Goal: Task Accomplishment & Management: Complete application form

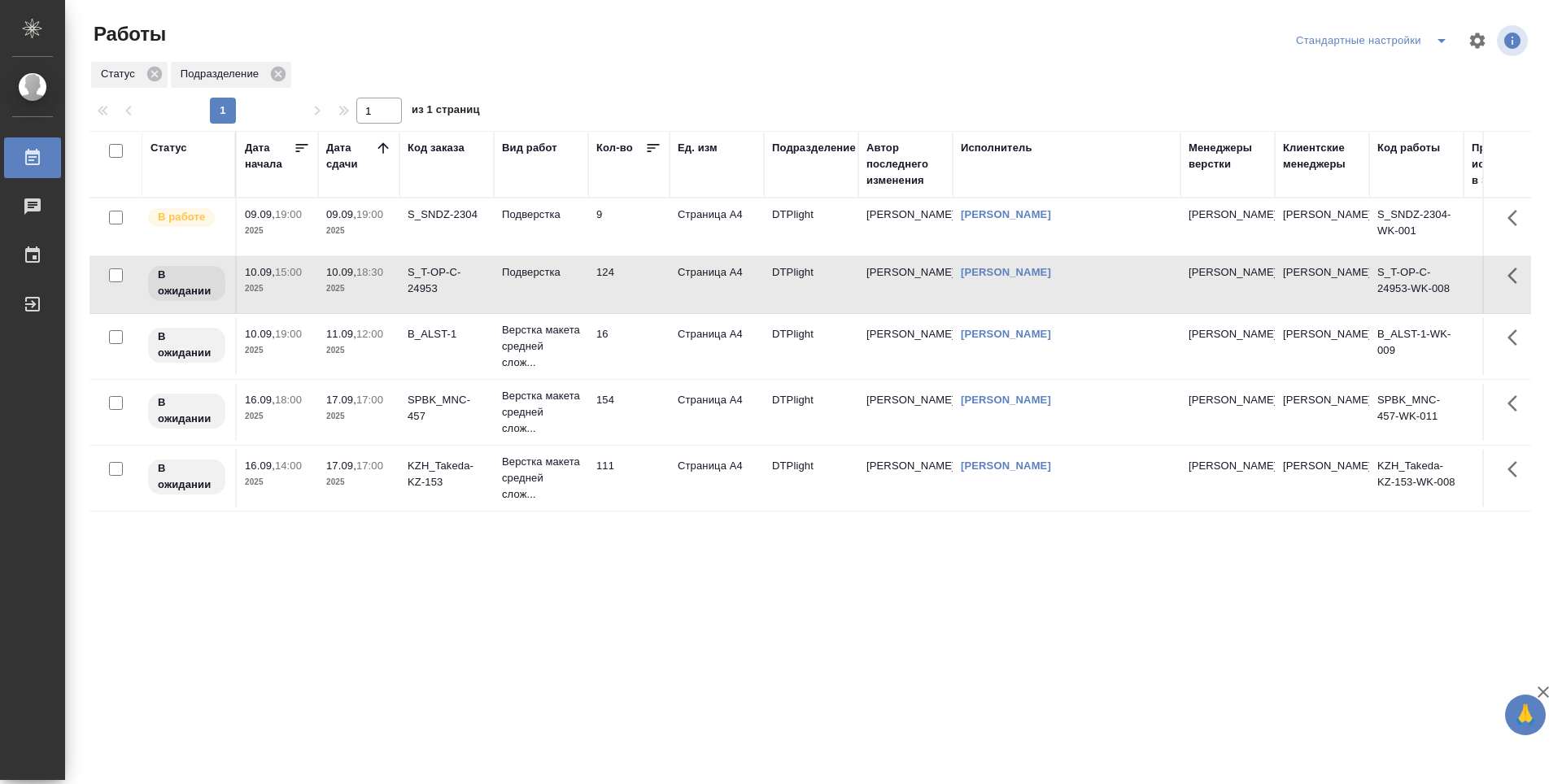
click at [650, 245] on td "9" at bounding box center [628, 226] width 81 height 57
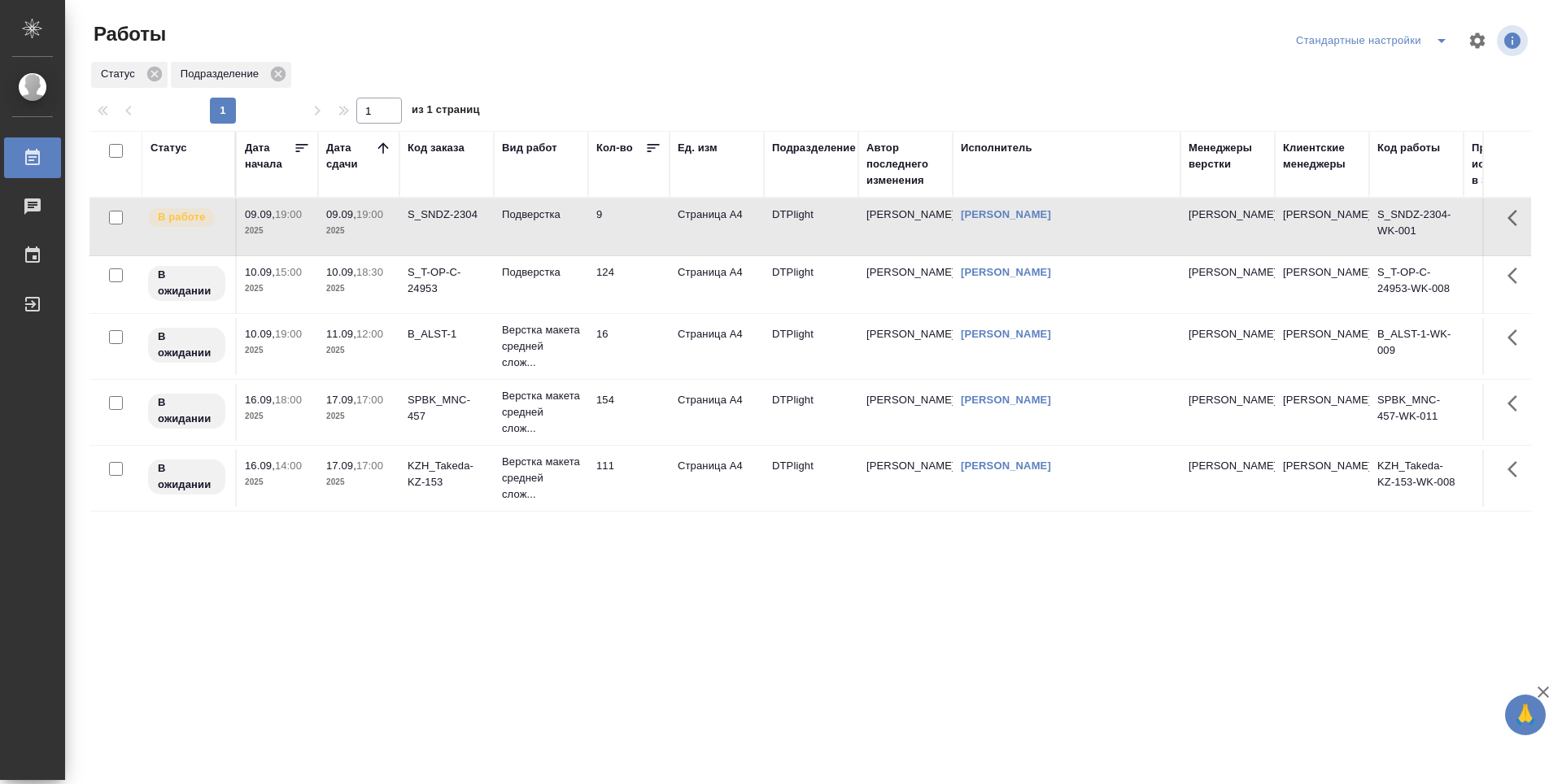
click at [650, 245] on td "9" at bounding box center [628, 226] width 81 height 57
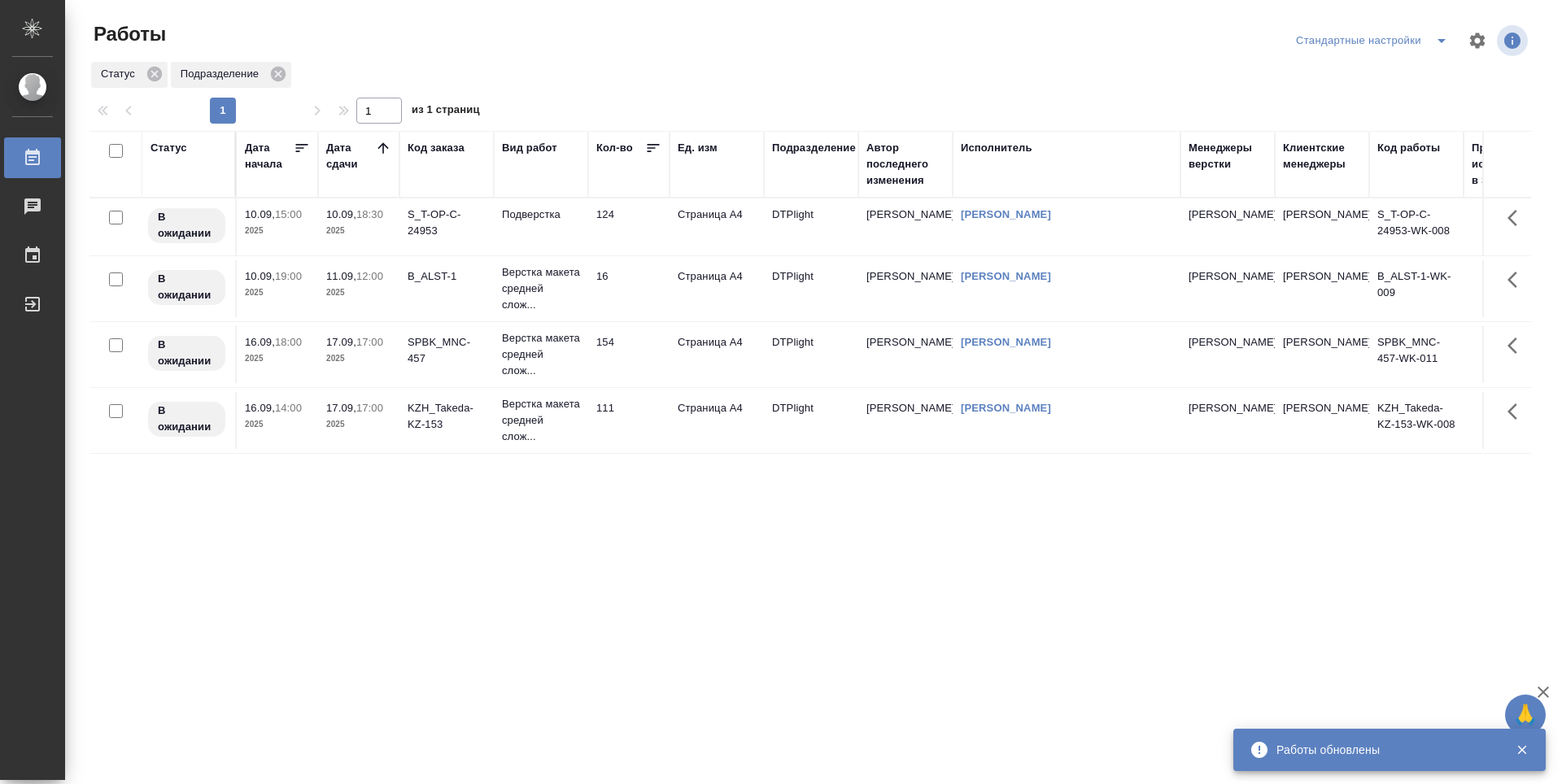
click at [688, 554] on div "Статус Дата начала Дата сдачи Код заказа Вид работ Кол-во Ед. изм Подразделение…" at bounding box center [811, 423] width 1442 height 585
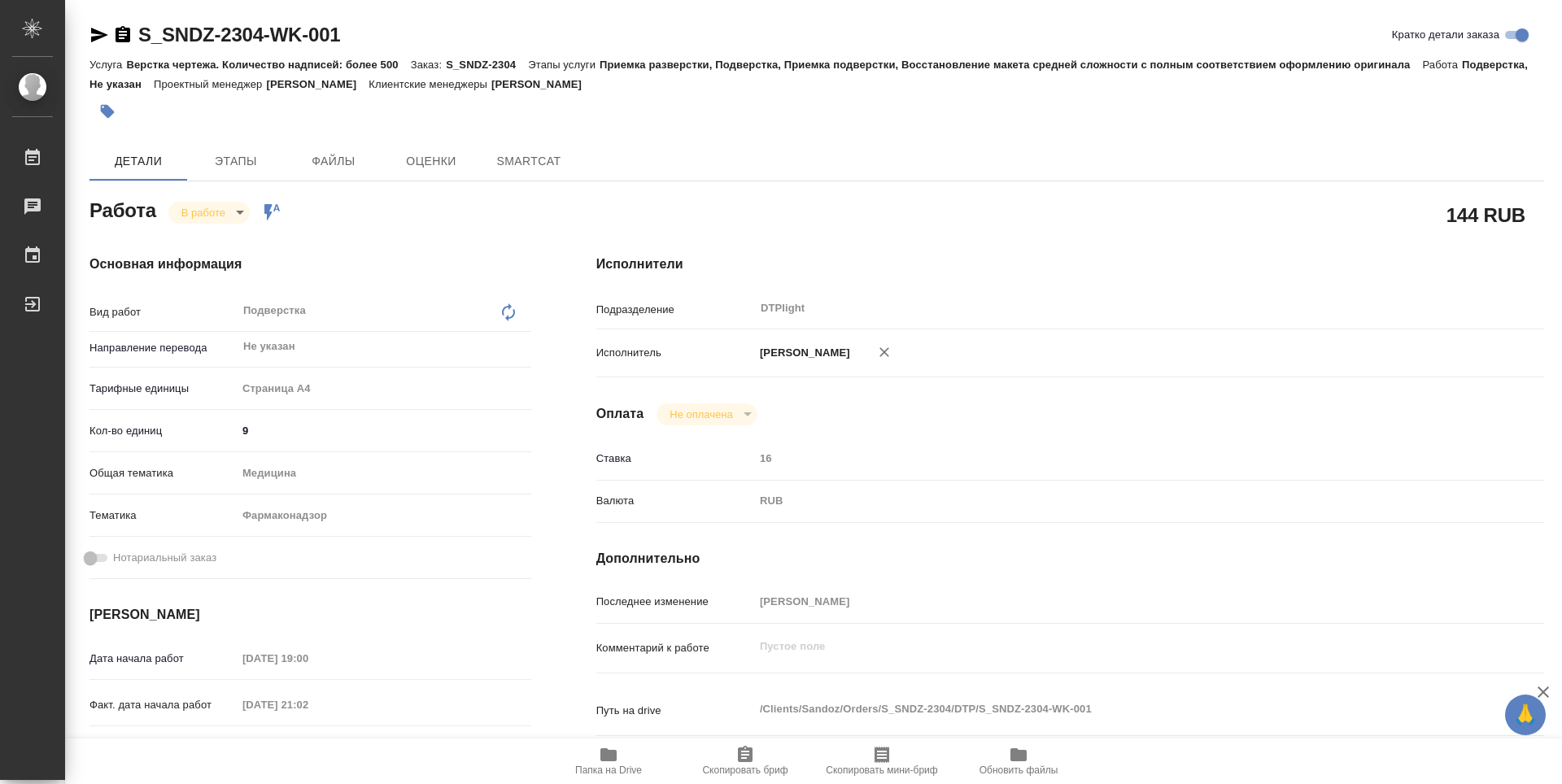
type textarea "x"
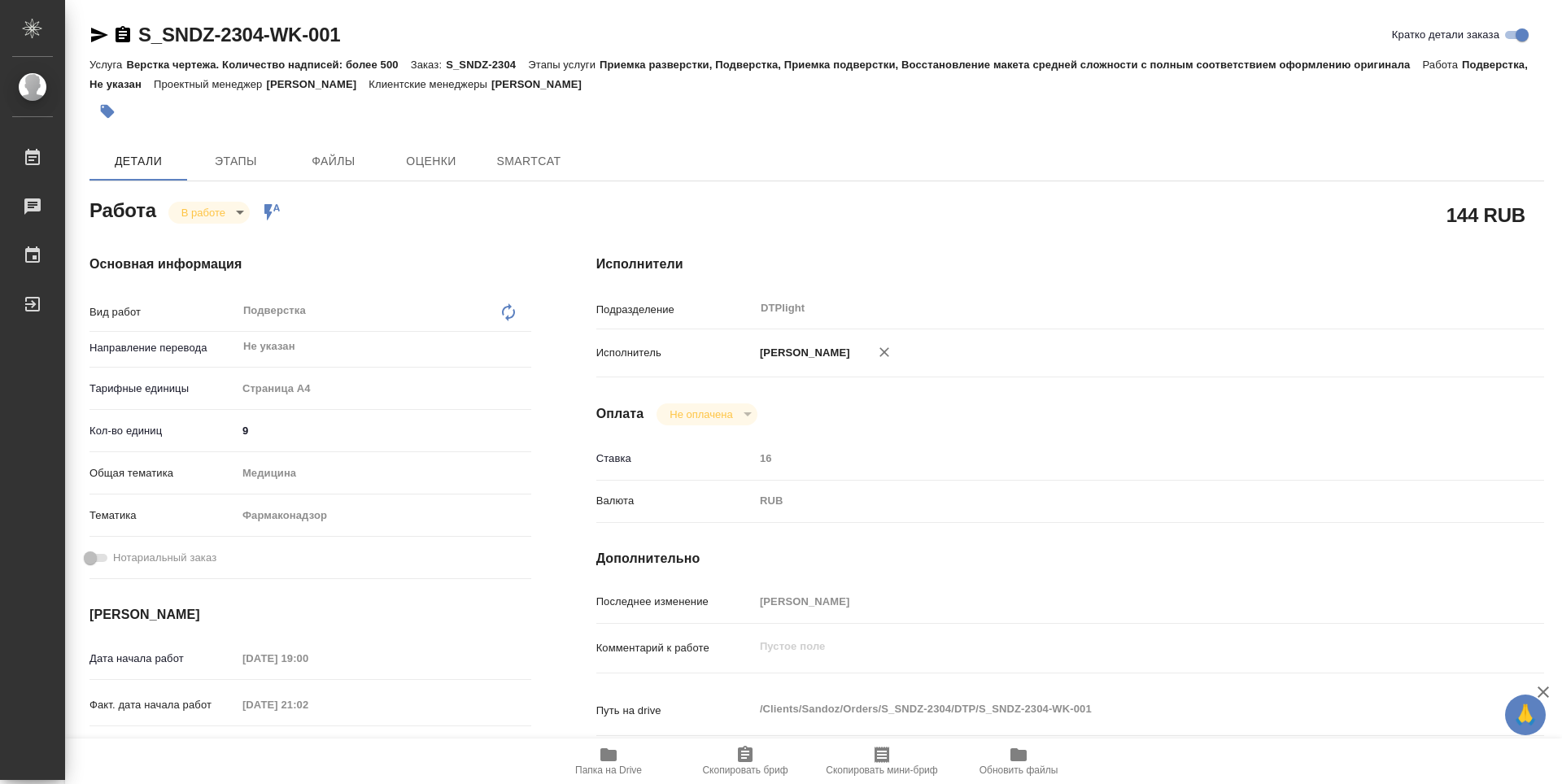
type textarea "x"
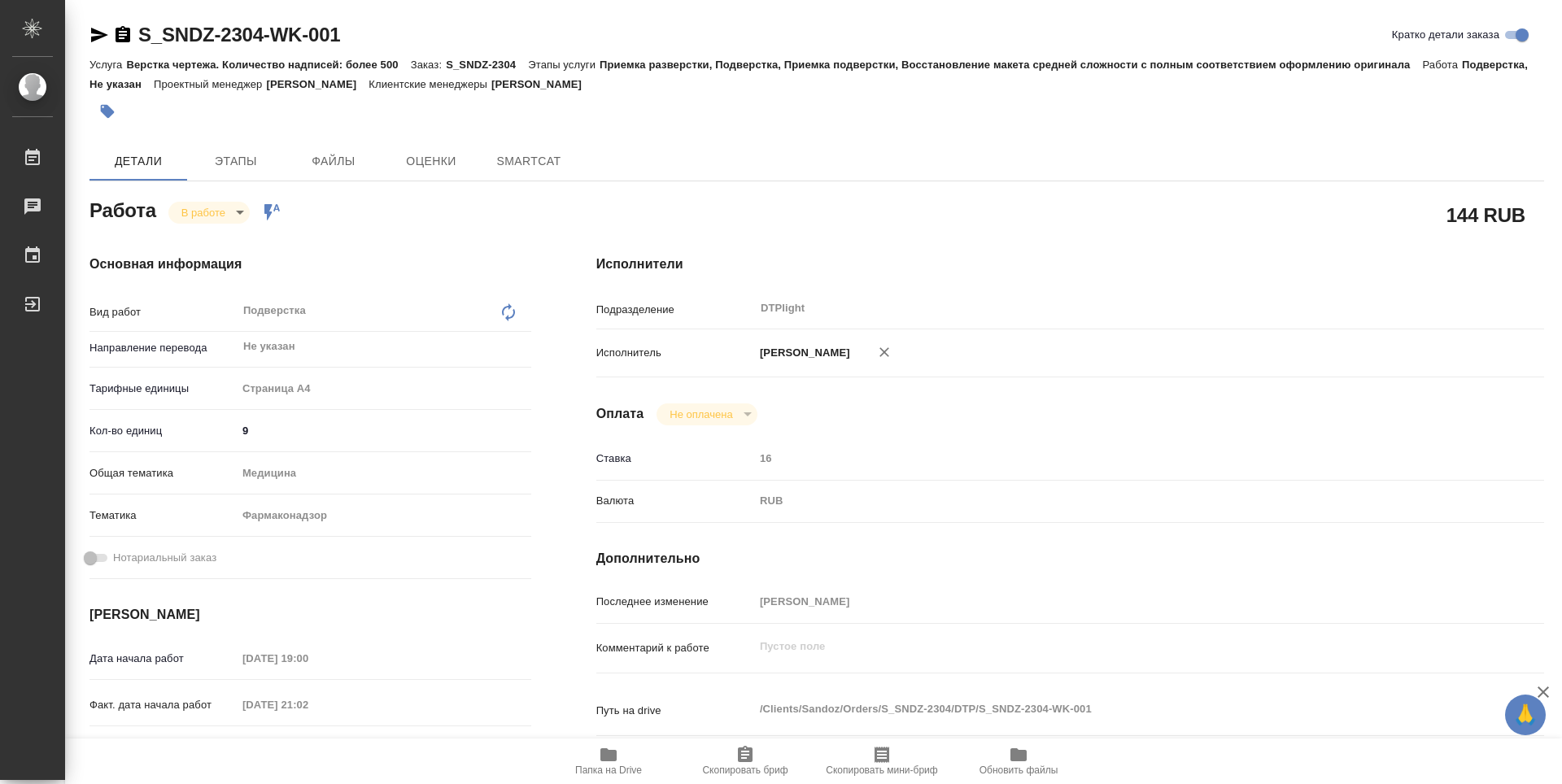
click at [621, 759] on span "Папка на Drive" at bounding box center [608, 760] width 117 height 30
type textarea "x"
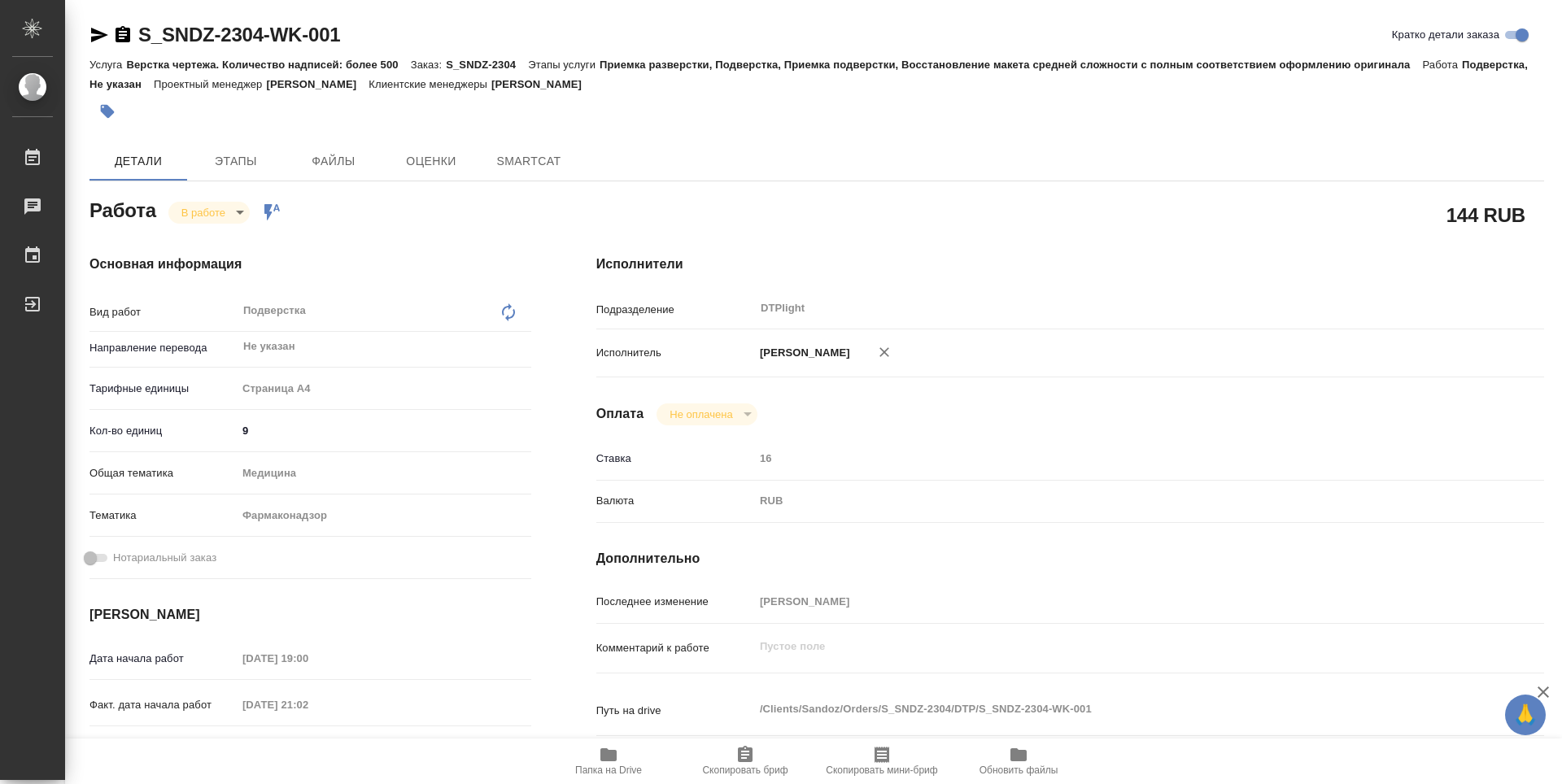
type textarea "x"
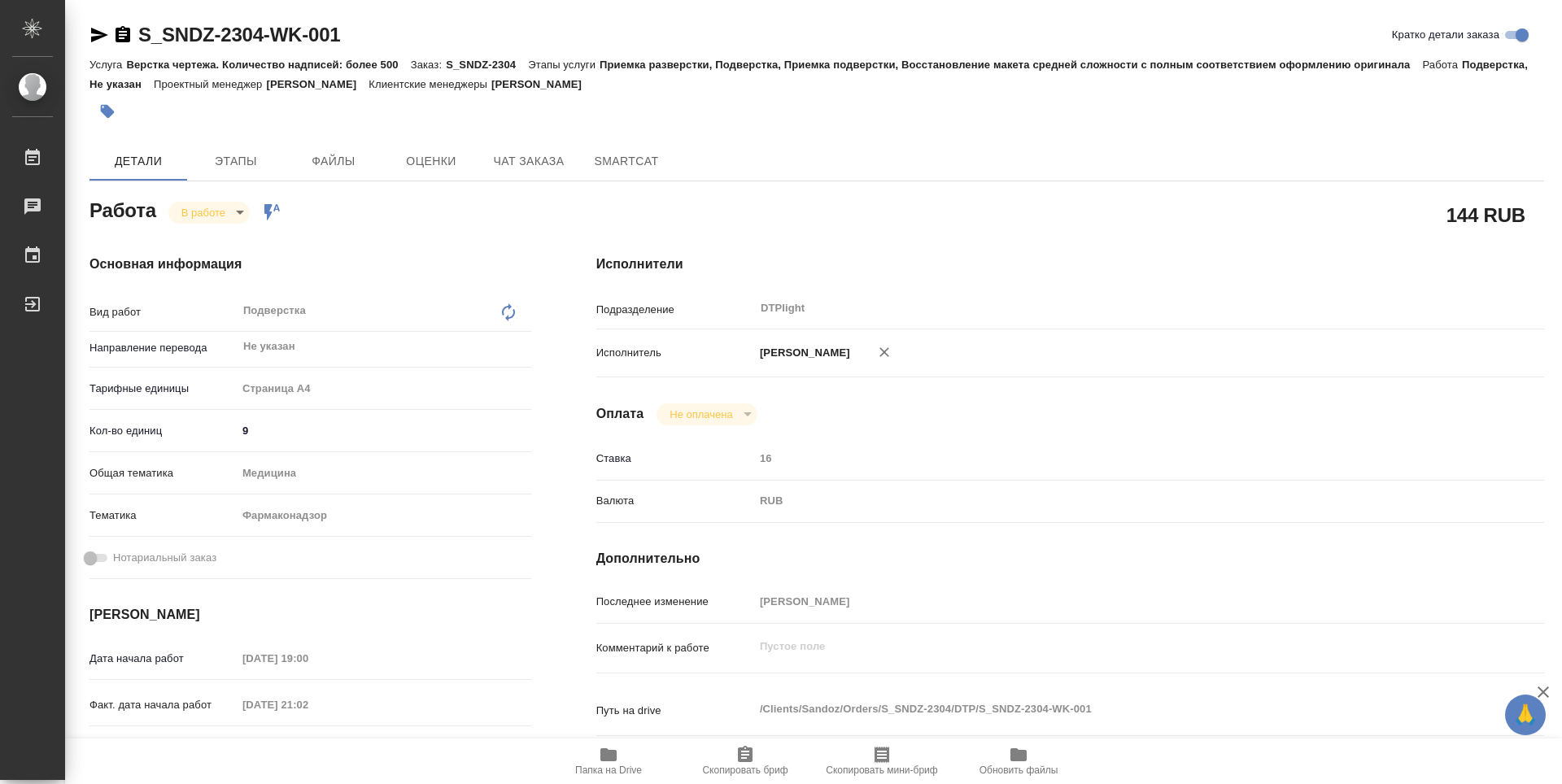
type textarea "x"
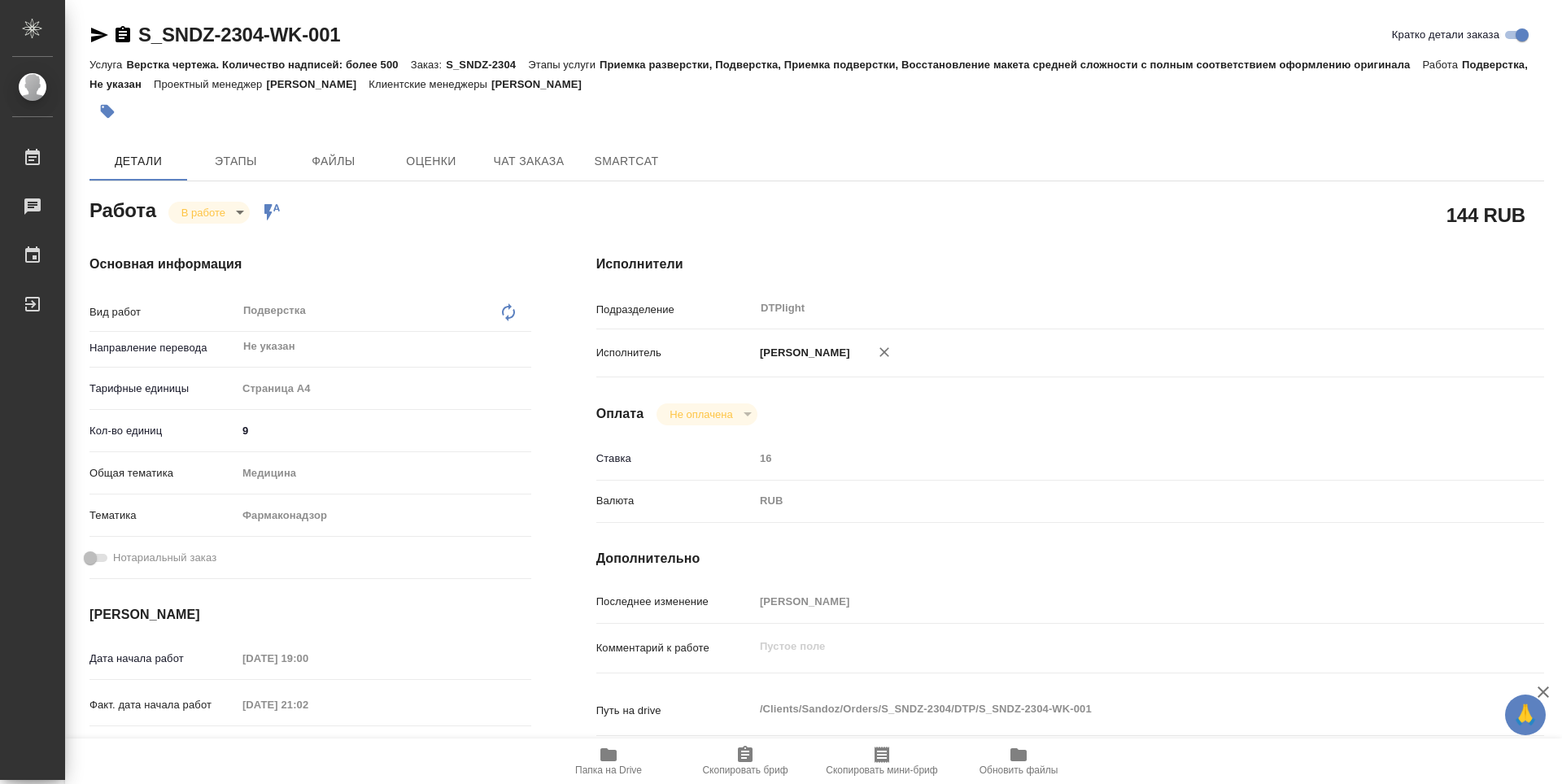
type textarea "x"
click at [127, 30] on icon "button" at bounding box center [123, 34] width 15 height 17
click at [604, 760] on icon "button" at bounding box center [608, 754] width 19 height 19
click at [226, 213] on body "🙏 .cls-1 fill:#fff; AWATERA Guselnikov Roman Работы 0 Чаты График Выйти S_SNDZ-…" at bounding box center [781, 392] width 1562 height 784
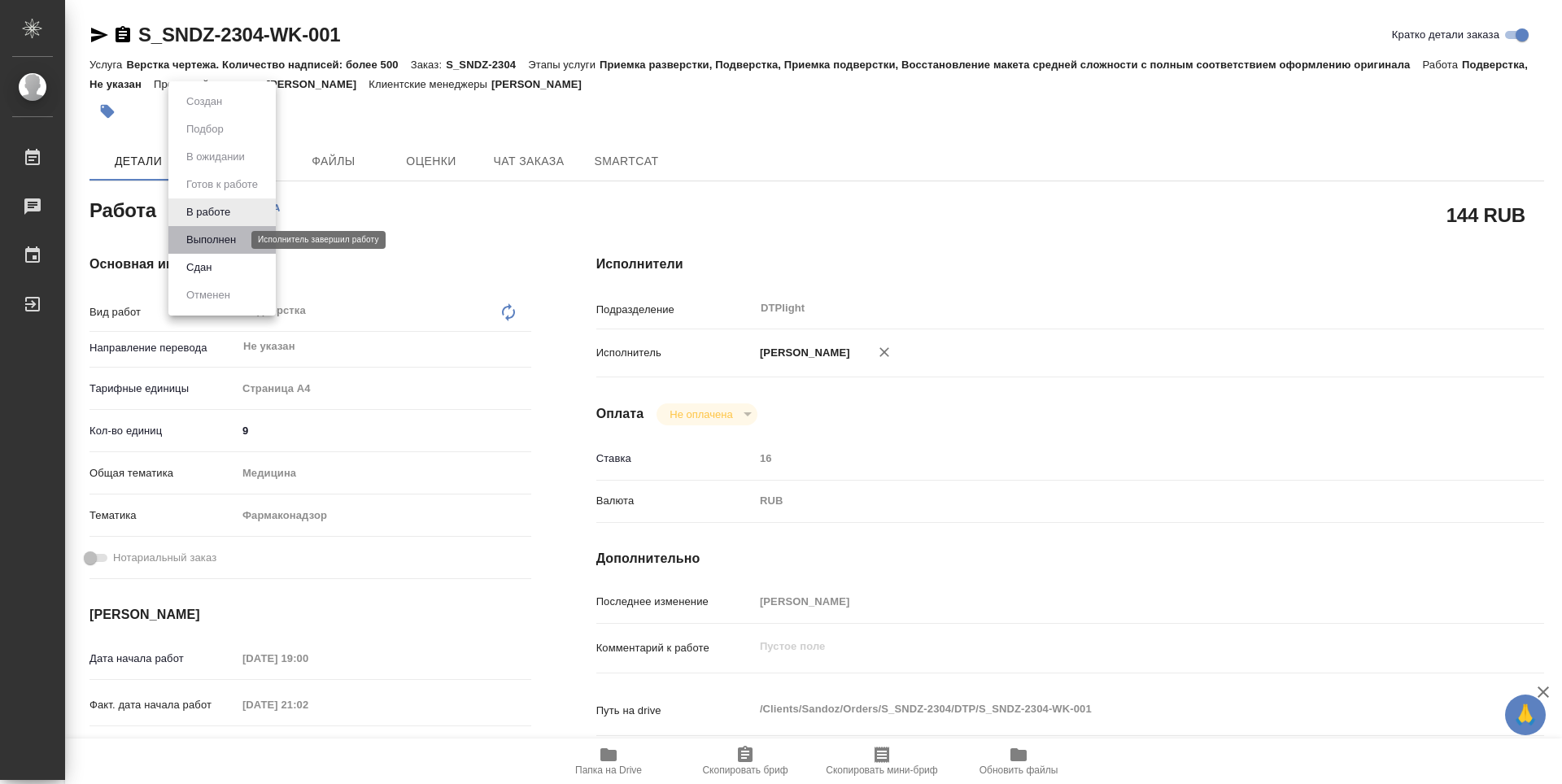
click at [202, 237] on button "Выполнен" at bounding box center [211, 240] width 59 height 18
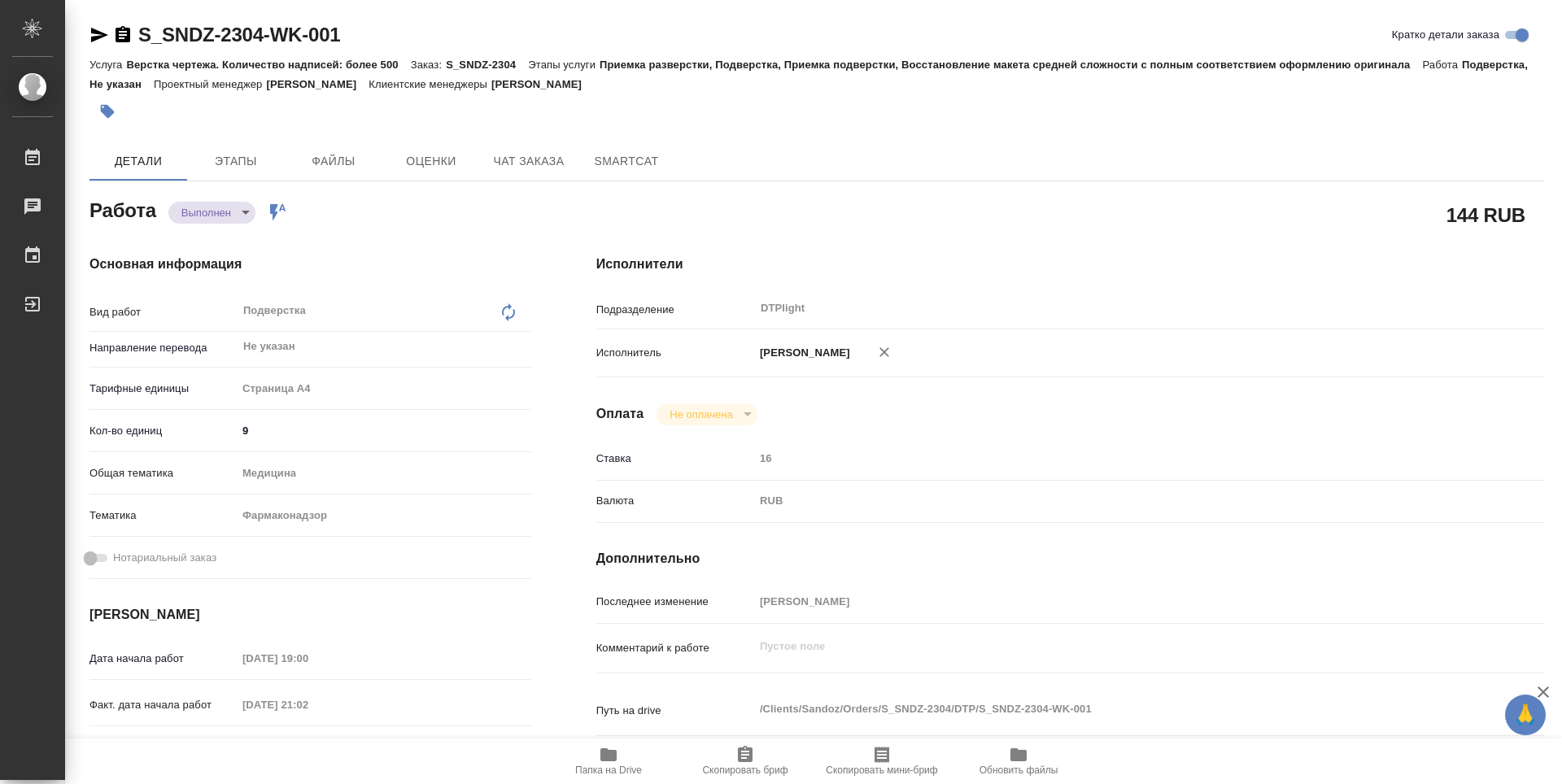
type textarea "x"
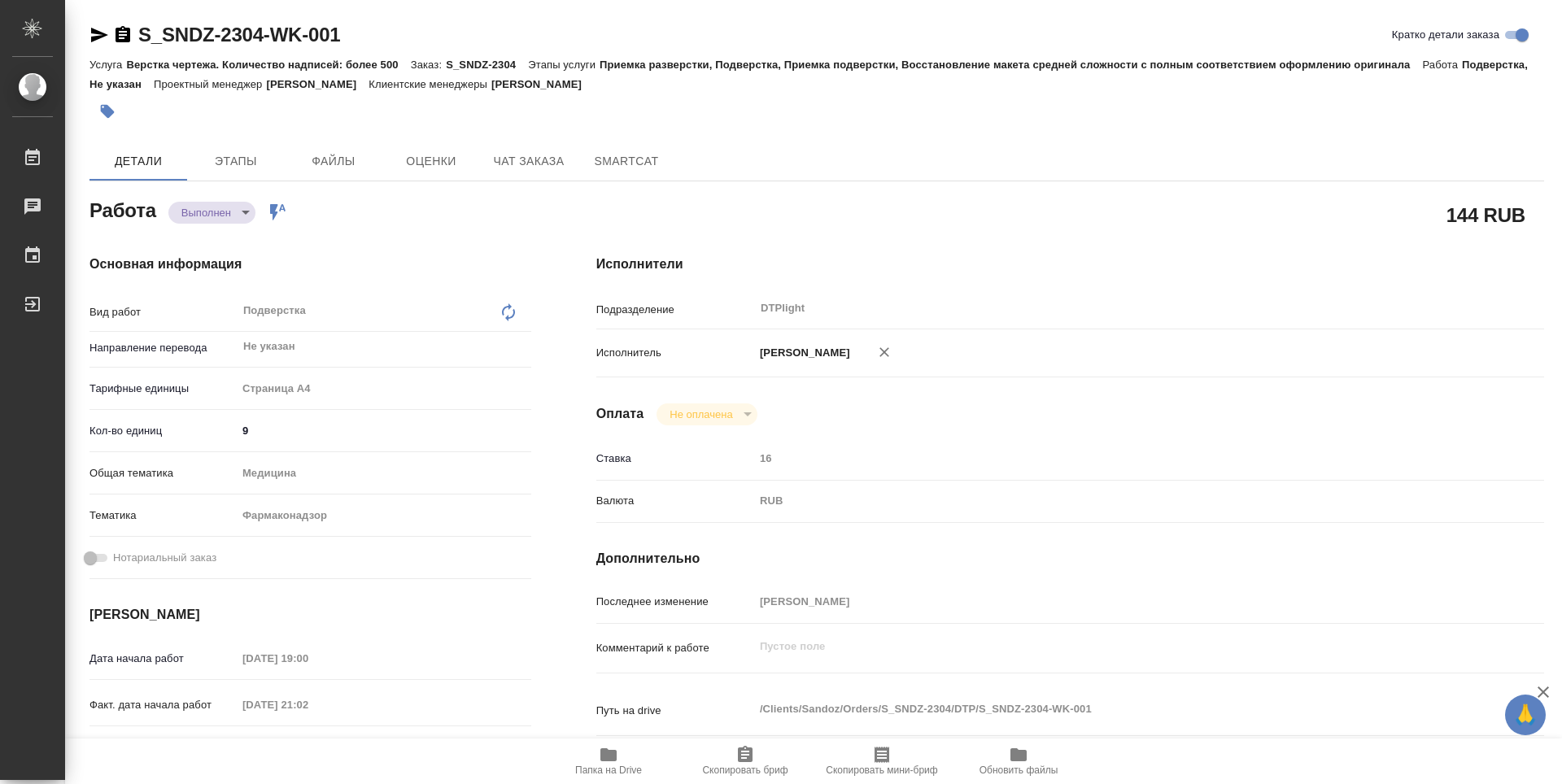
type textarea "x"
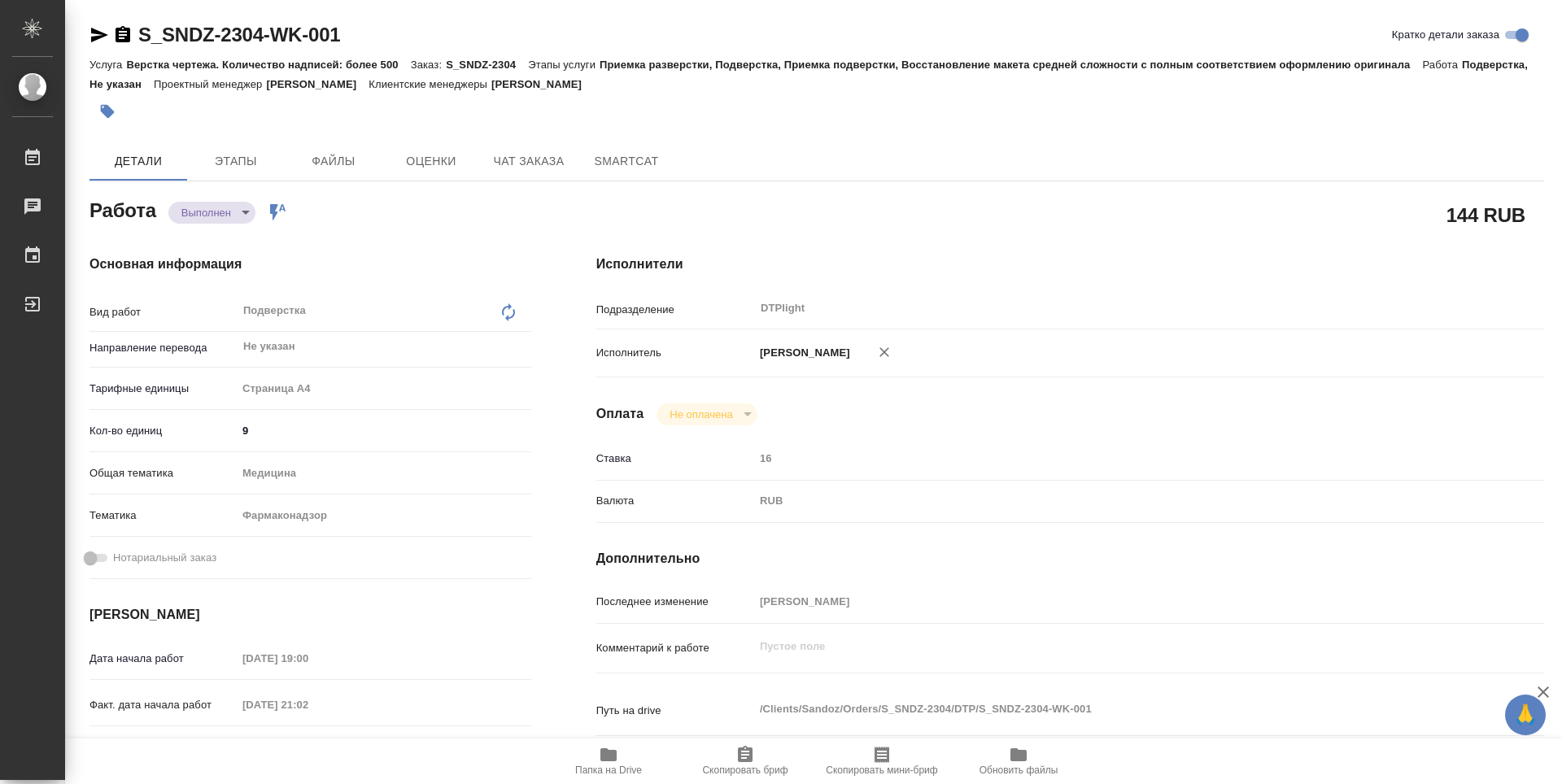
click at [120, 36] on icon "button" at bounding box center [123, 34] width 15 height 17
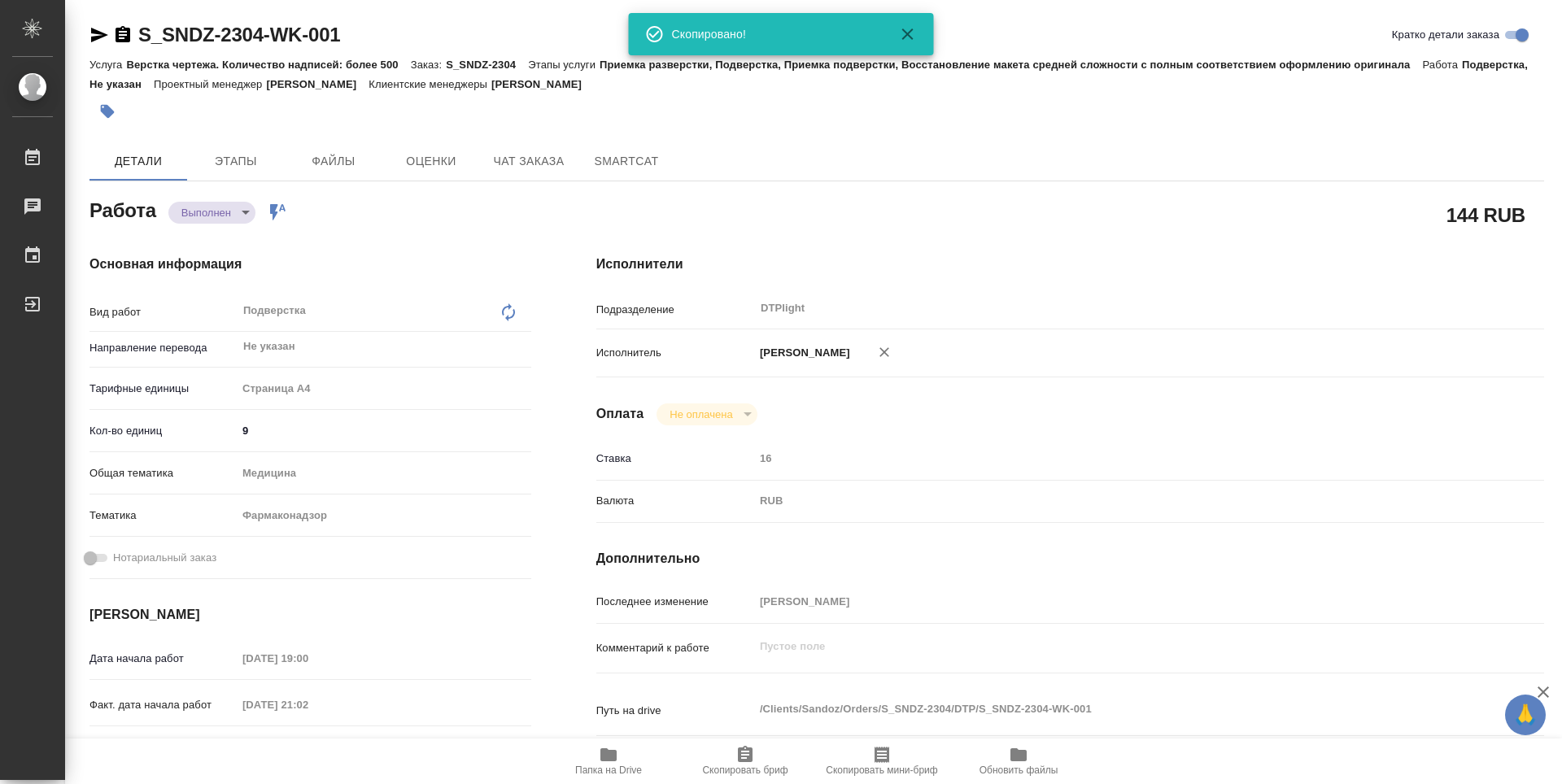
type textarea "x"
